Goal: Information Seeking & Learning: Learn about a topic

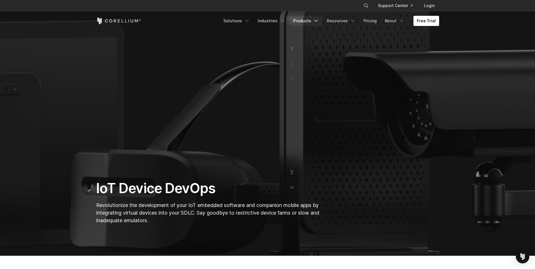
click at [312, 20] on link "Products" at bounding box center [306, 21] width 32 height 10
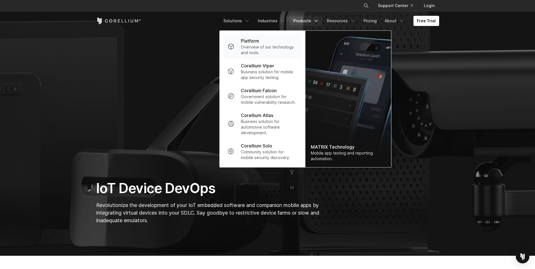
click at [264, 47] on p "Overview of our technology and tools." at bounding box center [269, 49] width 56 height 11
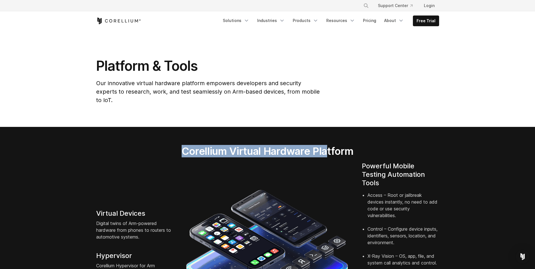
drag, startPoint x: 182, startPoint y: 144, endPoint x: 327, endPoint y: 146, distance: 144.9
click at [327, 146] on h2 "Corellium Virtual Hardware Platform" at bounding box center [267, 151] width 225 height 12
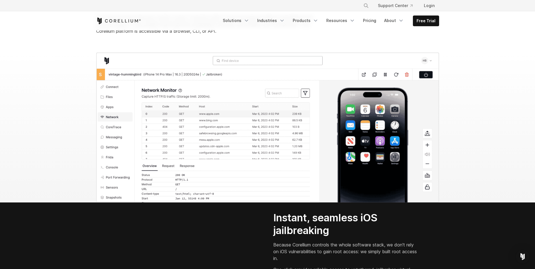
scroll to position [451, 0]
